Goal: Information Seeking & Learning: Check status

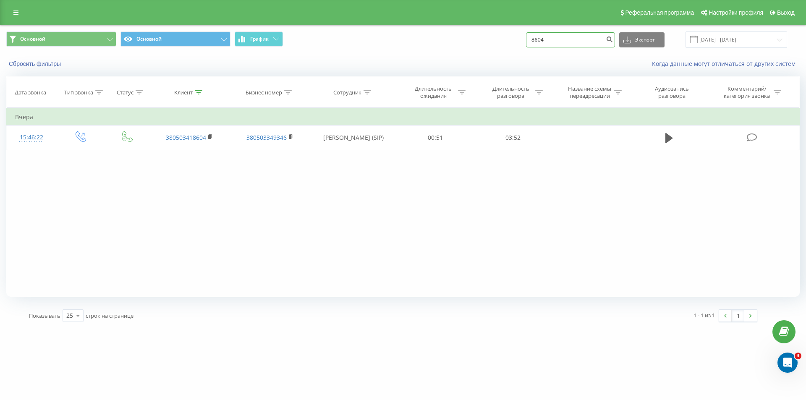
click at [396, 34] on input "8604" at bounding box center [570, 39] width 89 height 15
paste input "[PHONE_NUMBER]"
click at [396, 40] on input "[PHONE_NUMBER]" at bounding box center [570, 39] width 89 height 15
drag, startPoint x: 576, startPoint y: 40, endPoint x: 578, endPoint y: 45, distance: 5.3
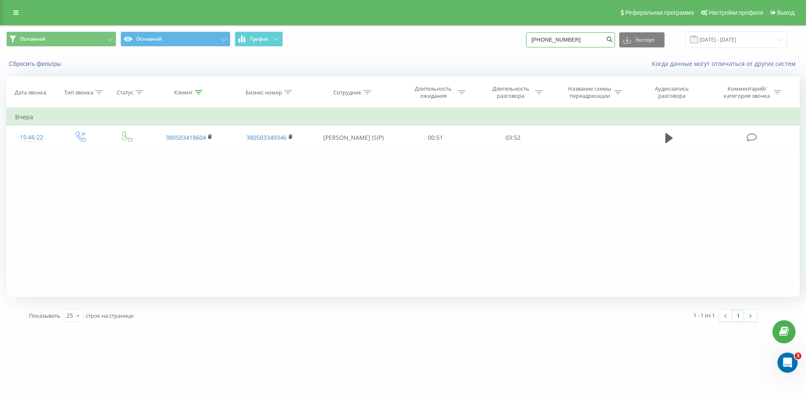
click at [396, 40] on input "[PHONE_NUMBER]" at bounding box center [570, 39] width 89 height 15
type input "5435"
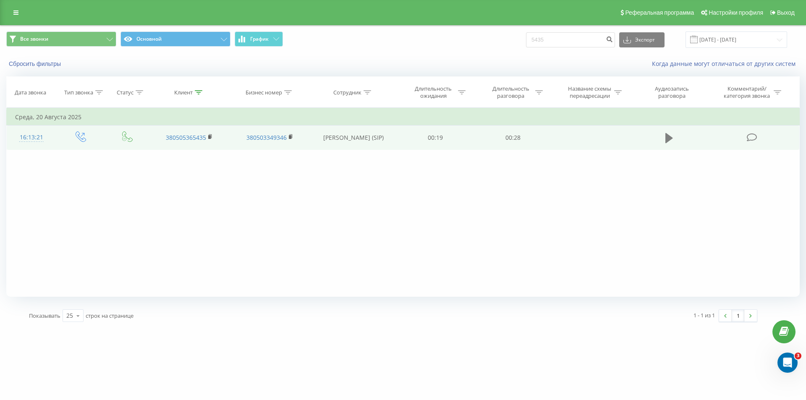
click at [667, 136] on icon at bounding box center [669, 138] width 8 height 10
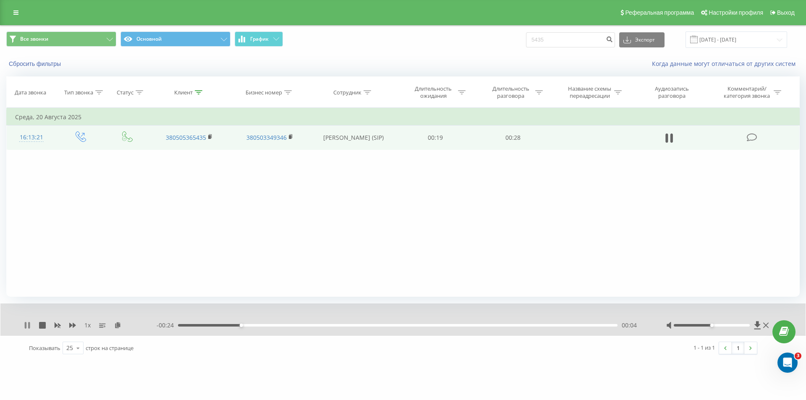
click at [29, 325] on icon at bounding box center [29, 325] width 2 height 7
click at [671, 136] on icon at bounding box center [669, 138] width 8 height 12
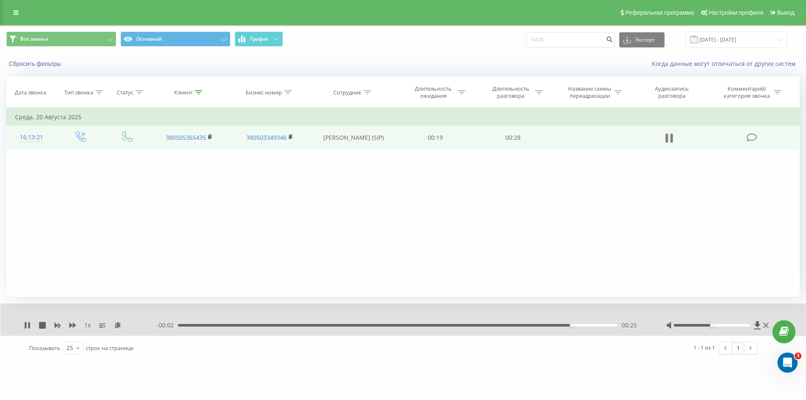
click at [667, 137] on icon at bounding box center [666, 138] width 3 height 9
click at [667, 134] on icon at bounding box center [669, 138] width 8 height 10
